Goal: Navigation & Orientation: Understand site structure

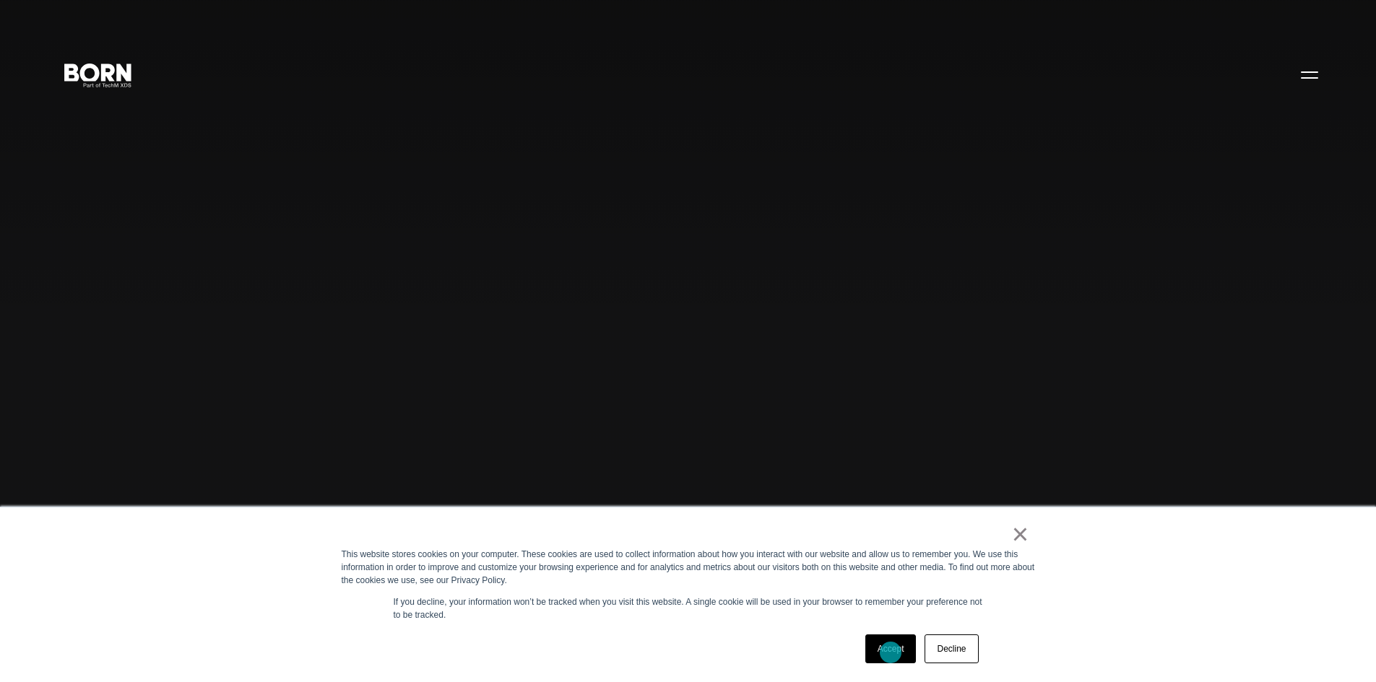
click at [890, 653] on link "Accept" at bounding box center [890, 649] width 51 height 29
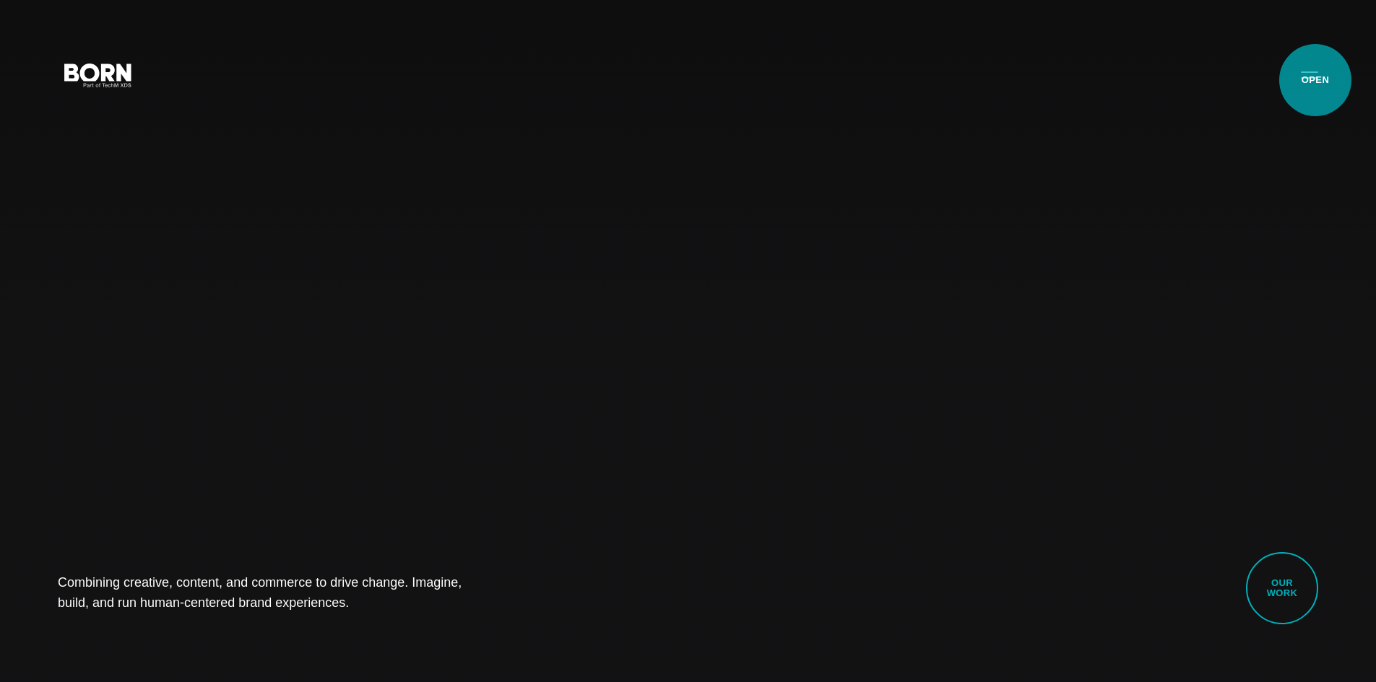
click at [1315, 80] on button "Primary Menu" at bounding box center [1309, 74] width 35 height 30
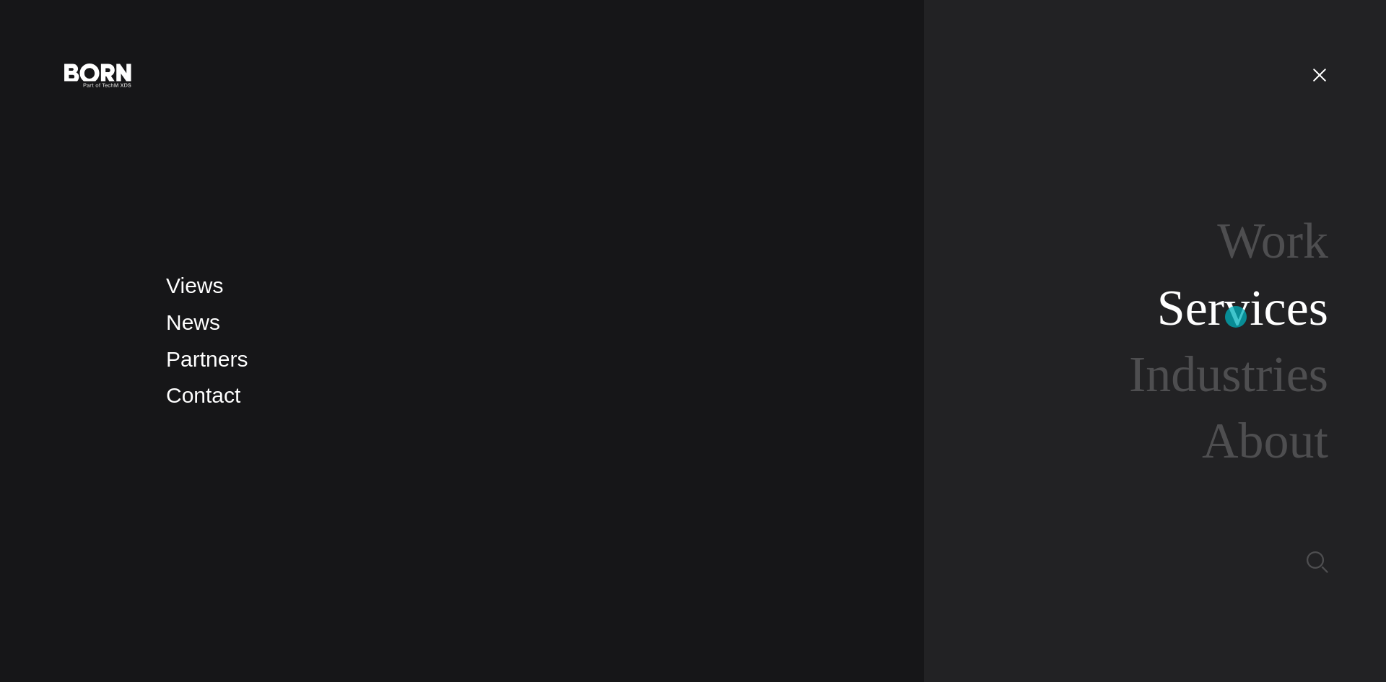
click at [1236, 317] on link "Services" at bounding box center [1242, 308] width 171 height 56
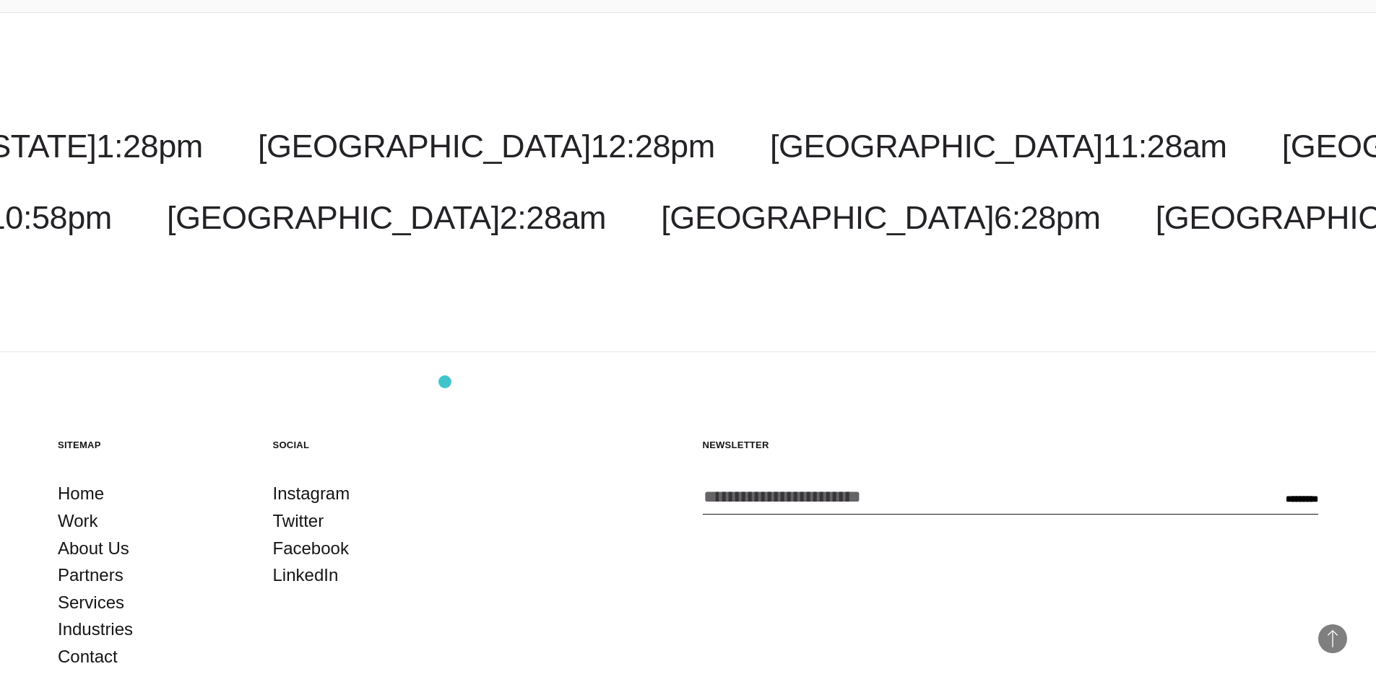
scroll to position [3019, 0]
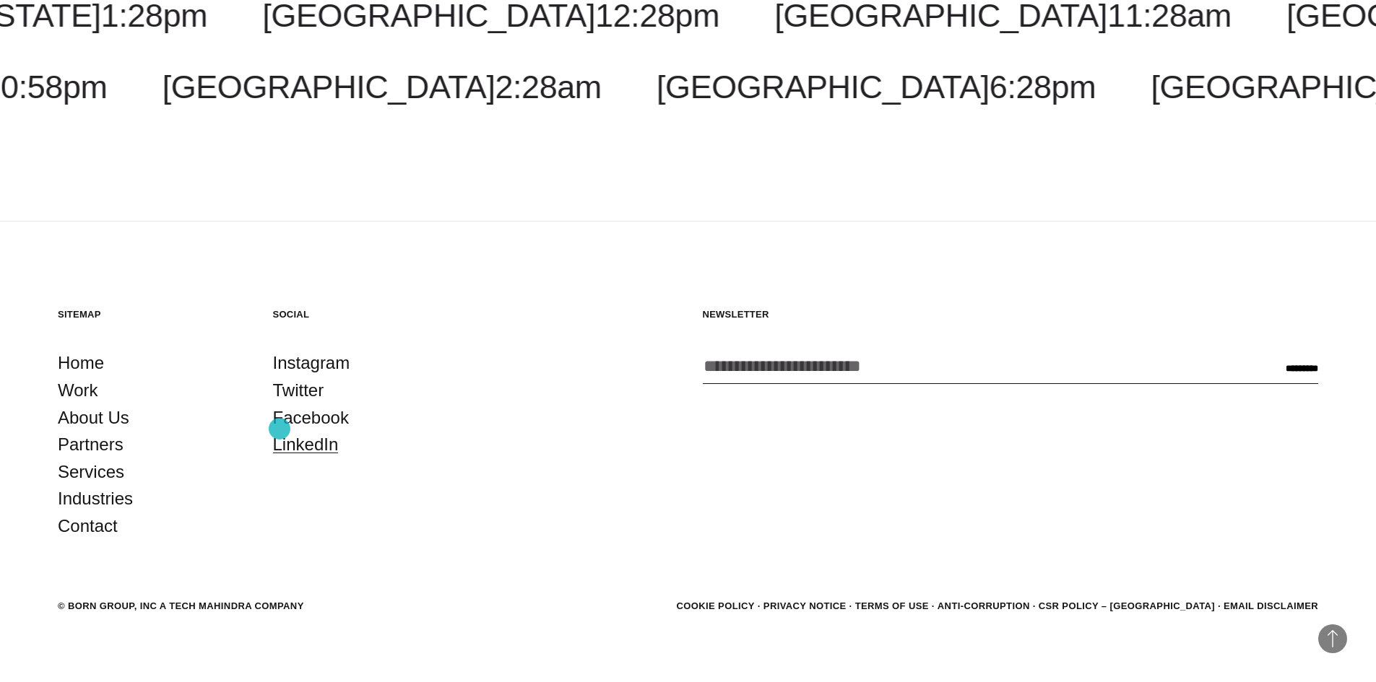
click at [279, 431] on link "LinkedIn" at bounding box center [306, 444] width 66 height 27
click at [73, 352] on link "Home" at bounding box center [81, 362] width 46 height 27
